Goal: Information Seeking & Learning: Find specific fact

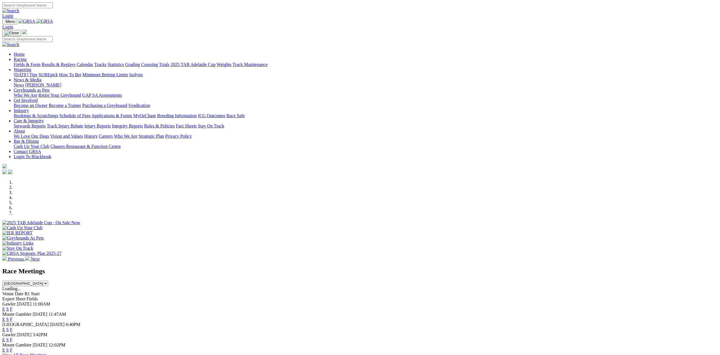
scroll to position [40, 0]
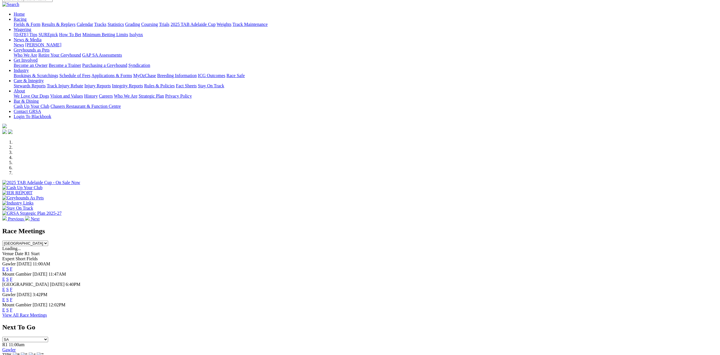
click at [48, 241] on select "South Australia New South Wales Northern Territory Queensland Tasmania Victoria…" at bounding box center [25, 243] width 46 height 5
select select "NSW"
click at [48, 241] on select "South Australia New South Wales Northern Territory Queensland Tasmania Victoria…" at bounding box center [25, 243] width 46 height 5
click at [5, 277] on link "E" at bounding box center [3, 279] width 3 height 5
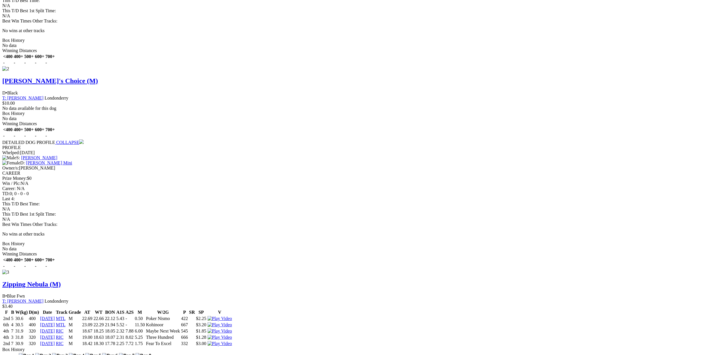
scroll to position [723, 0]
